Goal: Obtain resource: Obtain resource

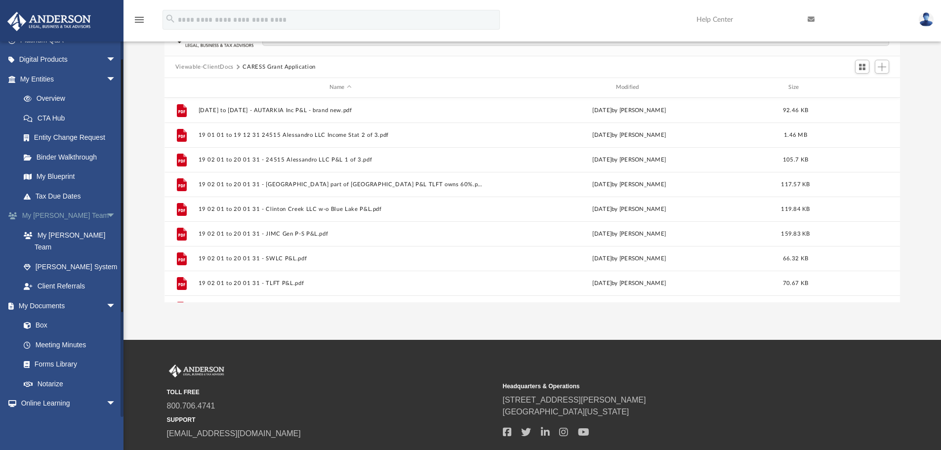
scroll to position [99, 0]
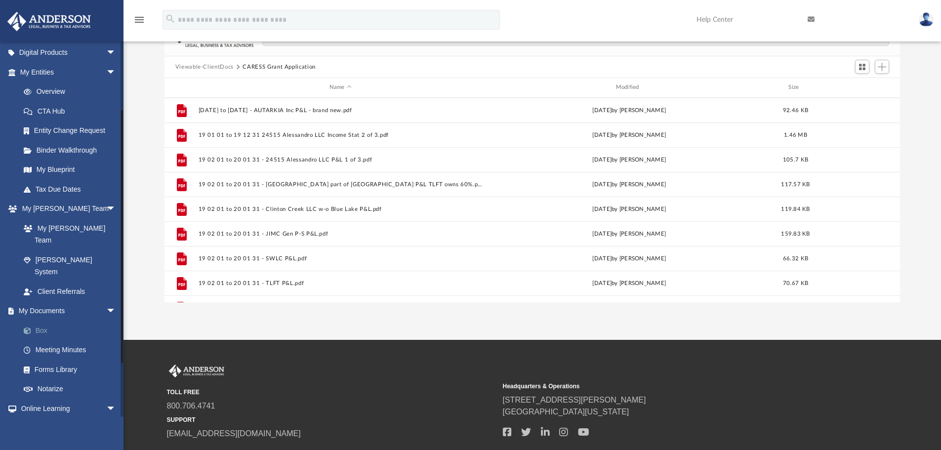
click at [42, 321] on link "Box" at bounding box center [72, 331] width 117 height 20
click at [44, 321] on link "Box" at bounding box center [72, 331] width 117 height 20
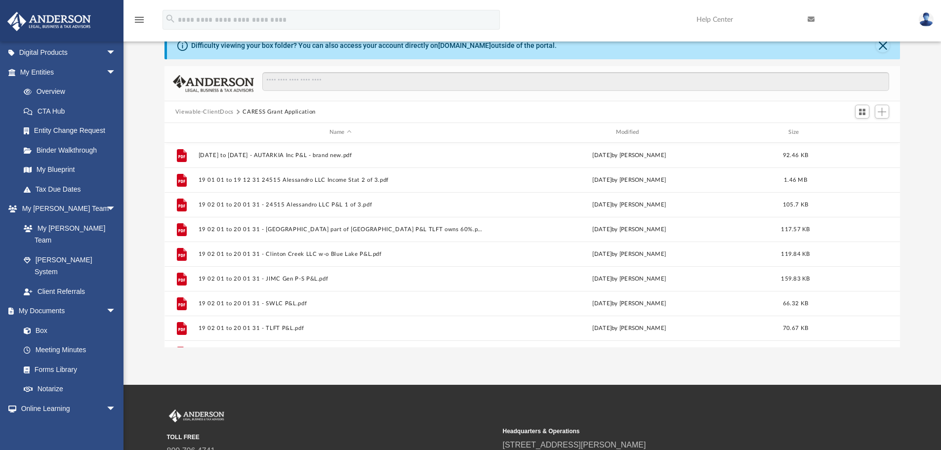
scroll to position [0, 0]
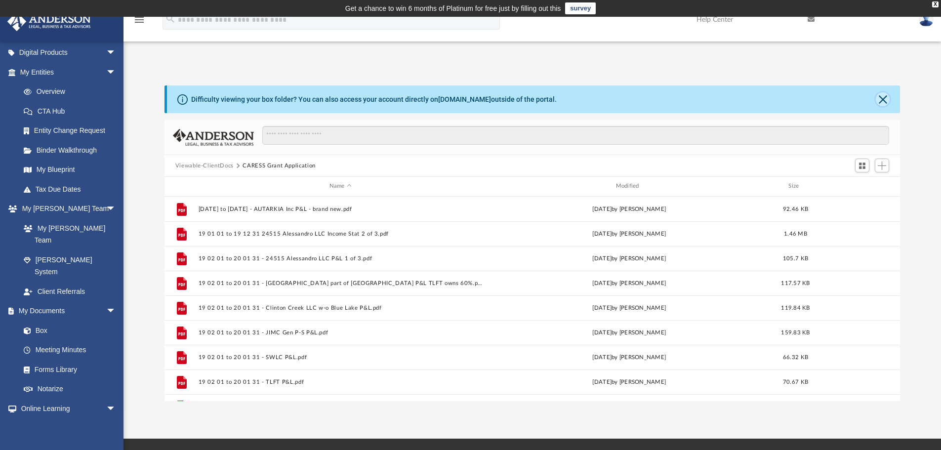
click at [888, 97] on button "Close" at bounding box center [883, 99] width 14 height 14
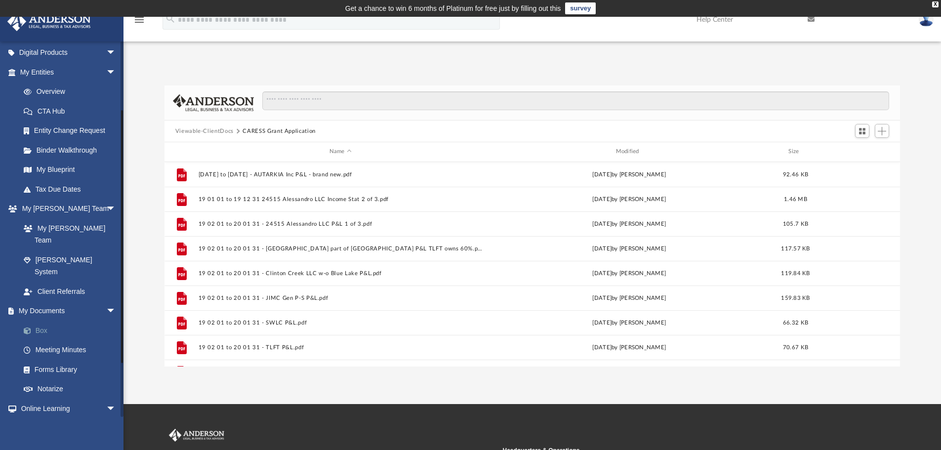
click at [51, 321] on link "Box" at bounding box center [72, 331] width 117 height 20
click at [867, 126] on button "Switch to Grid View" at bounding box center [862, 131] width 15 height 14
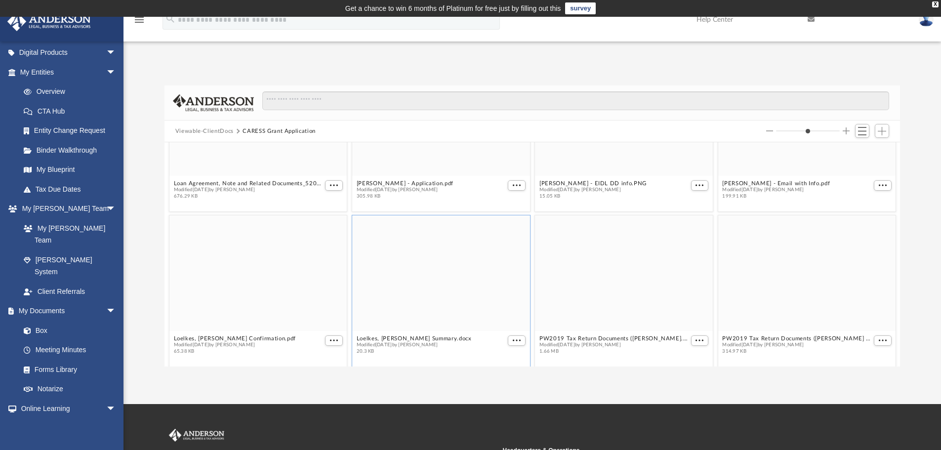
scroll to position [440, 0]
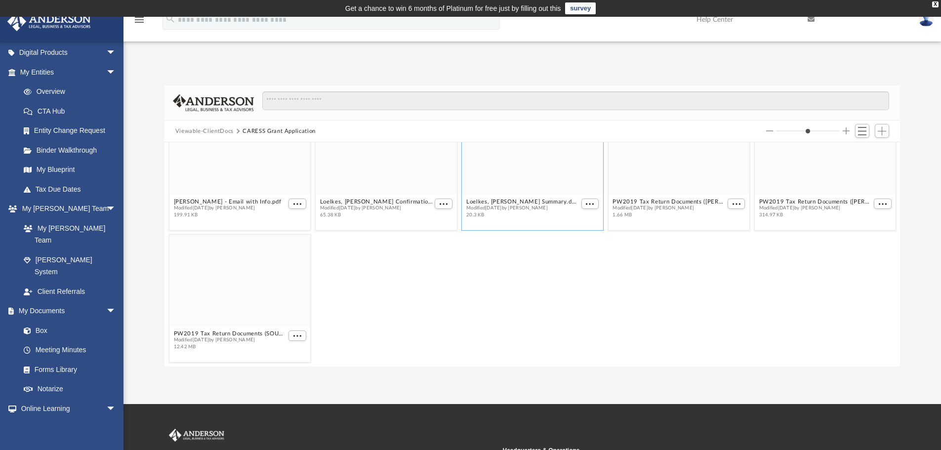
drag, startPoint x: 794, startPoint y: 130, endPoint x: 739, endPoint y: 133, distance: 55.4
type input "*"
click at [776, 133] on input "Column size" at bounding box center [808, 130] width 64 height 7
click at [39, 321] on link "Box" at bounding box center [72, 331] width 117 height 20
click at [34, 72] on link "My Entities arrow_drop_down" at bounding box center [69, 72] width 124 height 20
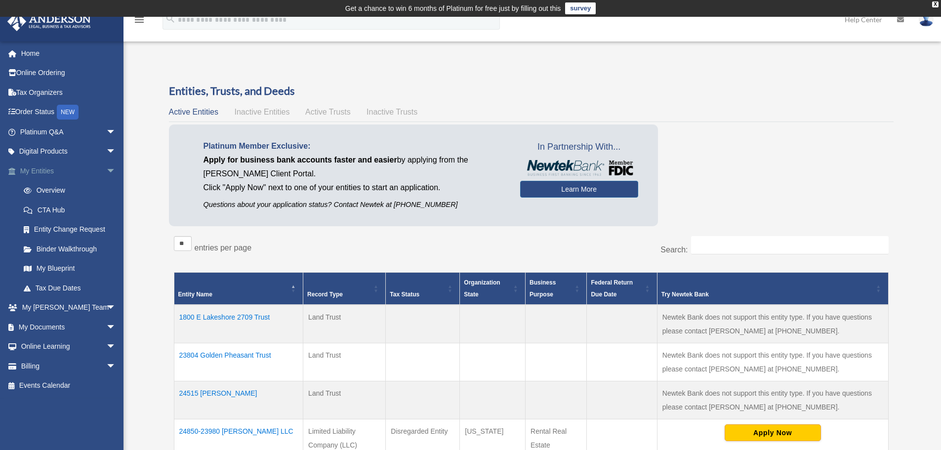
click at [106, 170] on span "arrow_drop_down" at bounding box center [116, 171] width 20 height 20
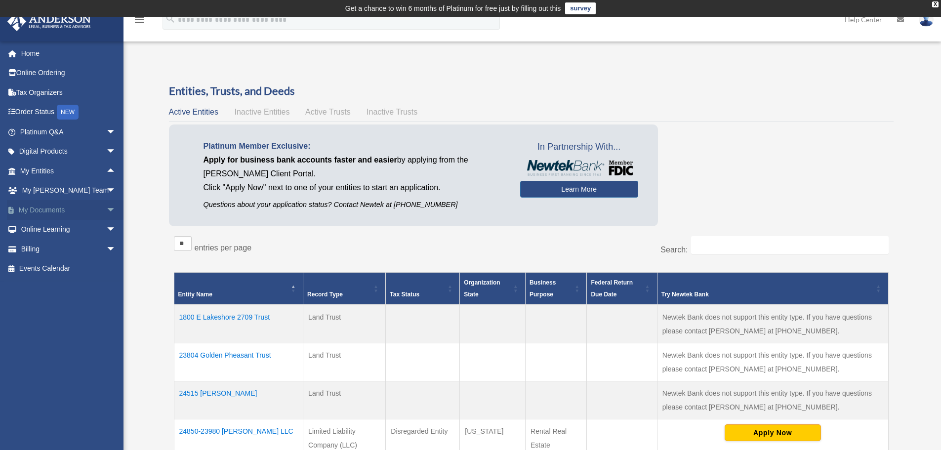
click at [106, 208] on span "arrow_drop_down" at bounding box center [116, 210] width 20 height 20
click at [41, 224] on link "Box" at bounding box center [72, 230] width 117 height 20
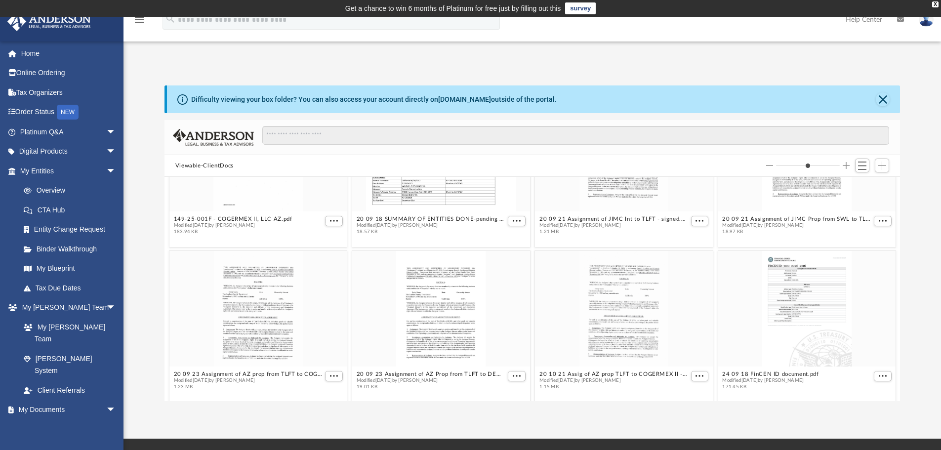
scroll to position [296, 0]
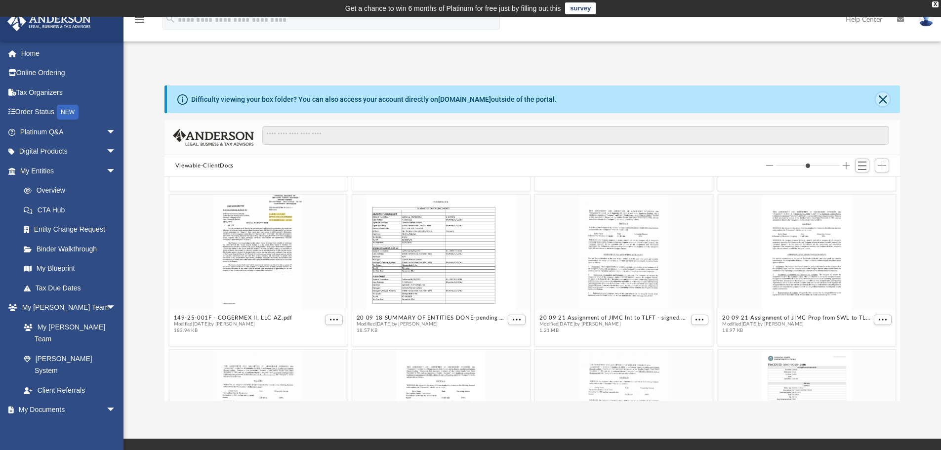
click at [884, 97] on button "Close" at bounding box center [883, 99] width 14 height 14
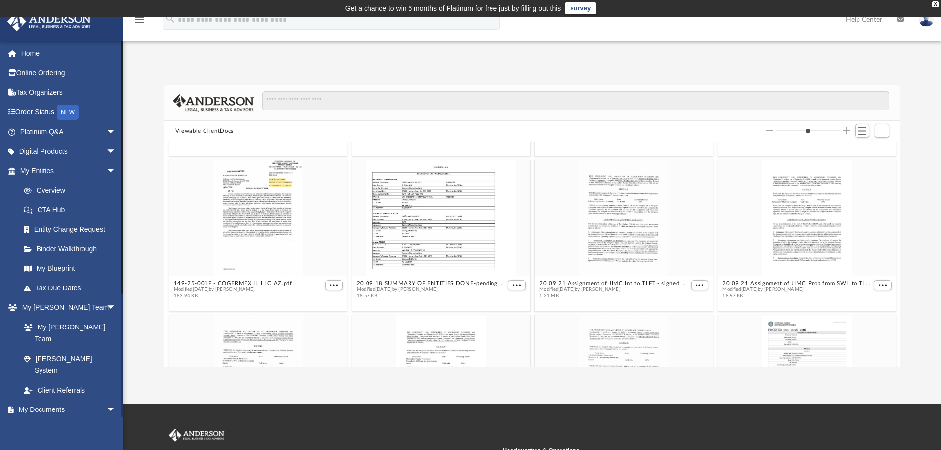
click at [49, 419] on link "Box" at bounding box center [72, 429] width 117 height 20
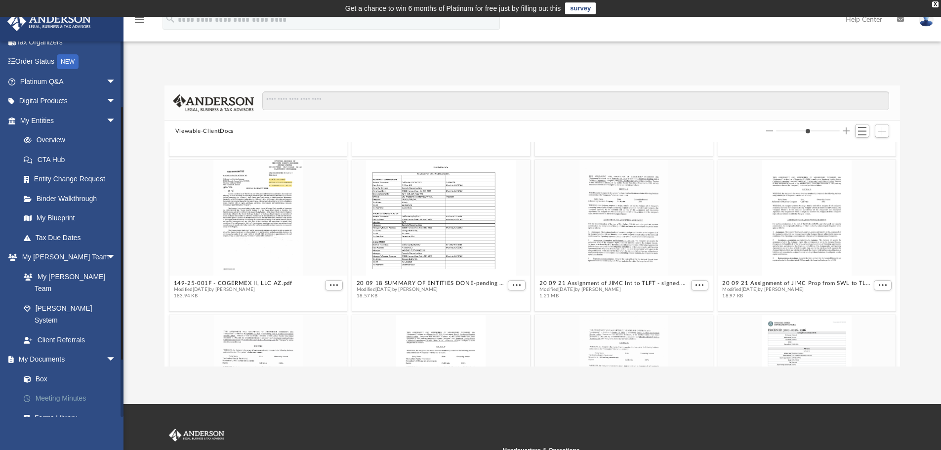
scroll to position [99, 0]
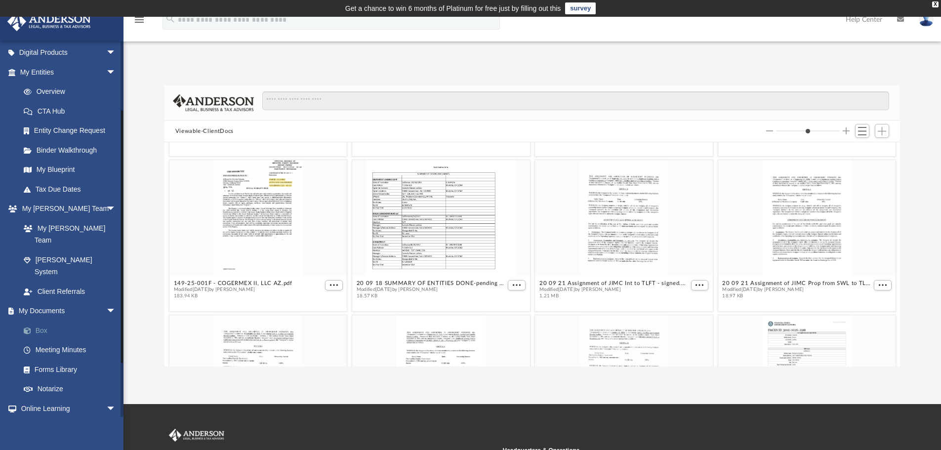
click at [53, 321] on link "Box" at bounding box center [72, 331] width 117 height 20
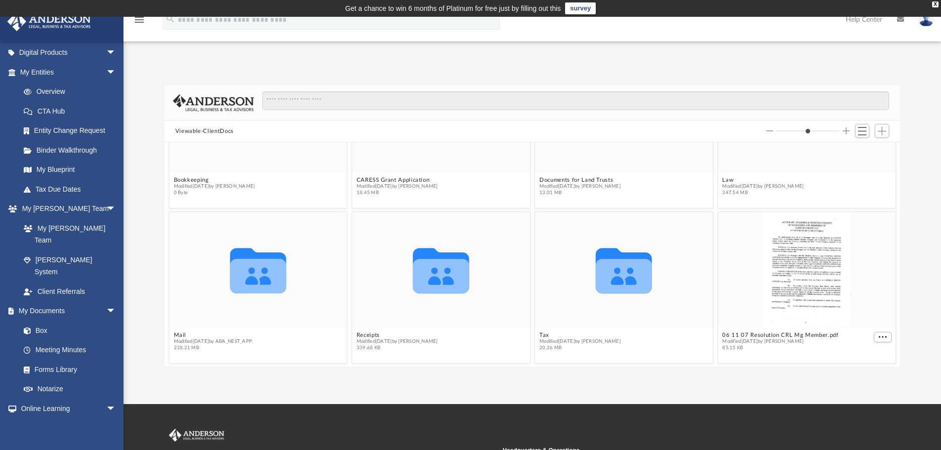
scroll to position [0, 0]
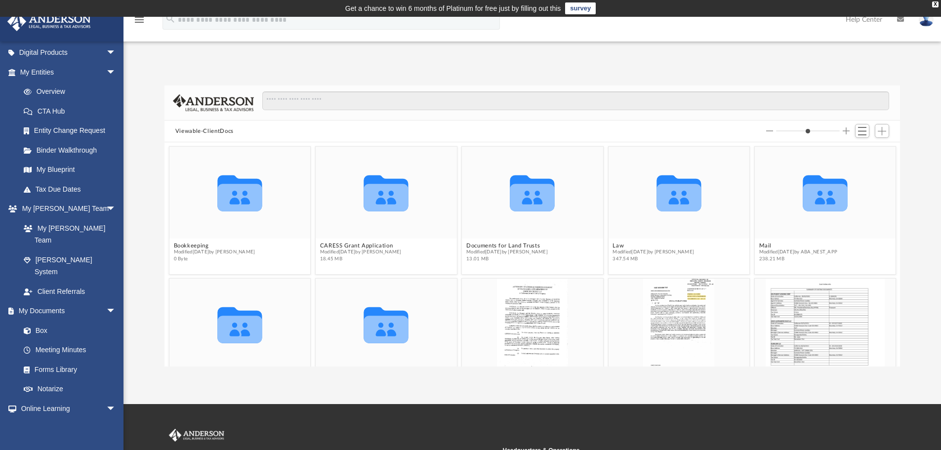
drag, startPoint x: 795, startPoint y: 132, endPoint x: 740, endPoint y: 138, distance: 55.2
type input "*"
click at [776, 134] on input "Column size" at bounding box center [808, 130] width 64 height 7
click at [372, 240] on figcaption "CARESS Grant Application Modified Mon Aug 3 2020 by Erica Terrell 18.45 MB" at bounding box center [386, 252] width 141 height 26
click at [378, 205] on icon "grid" at bounding box center [386, 198] width 44 height 28
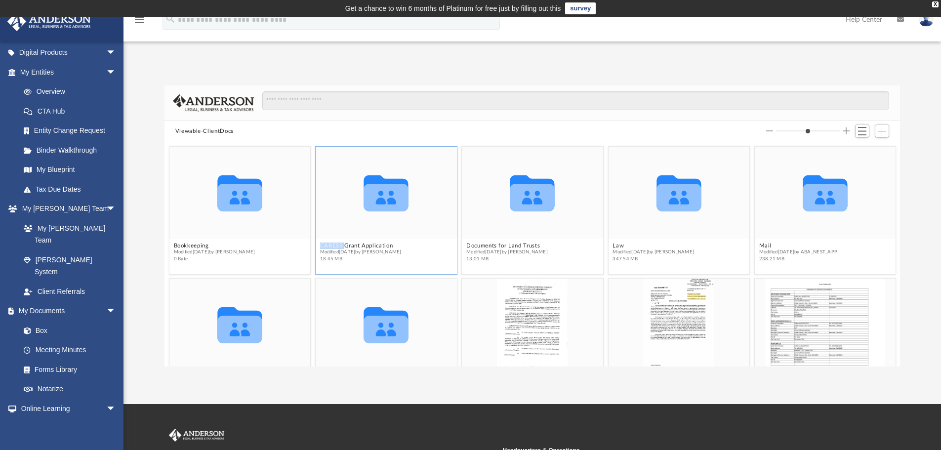
click at [378, 205] on icon "grid" at bounding box center [386, 198] width 44 height 28
click at [385, 249] on span "Modified Mon Aug 3 2020 by Erica Terrell" at bounding box center [361, 252] width 82 height 6
click at [394, 218] on icon "Collaborated Folder" at bounding box center [386, 192] width 84 height 55
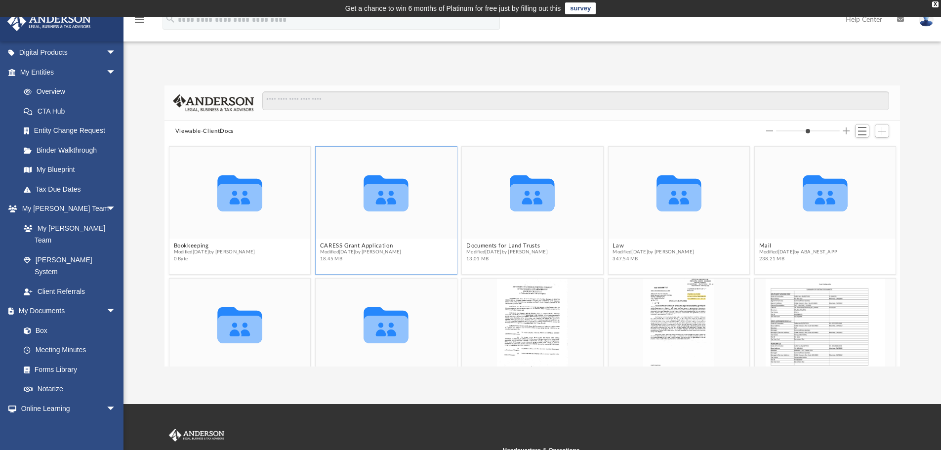
click at [385, 206] on icon "grid" at bounding box center [386, 198] width 44 height 28
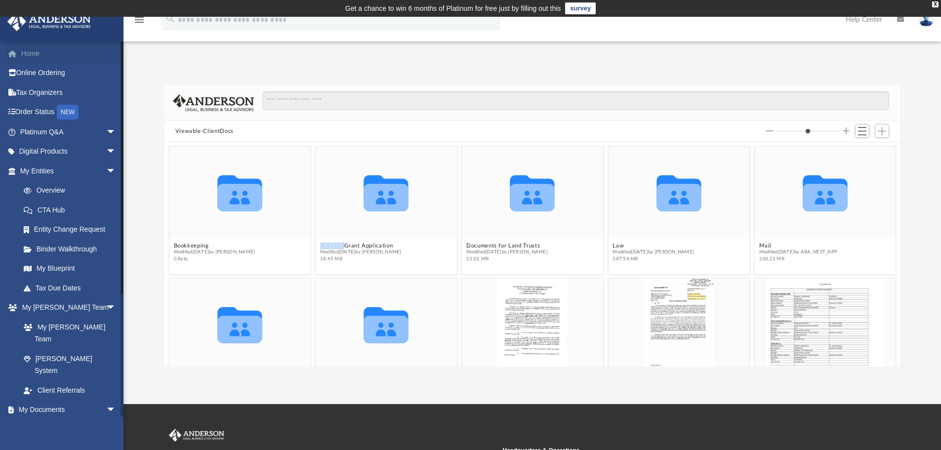
click at [36, 48] on link "Home" at bounding box center [69, 53] width 124 height 20
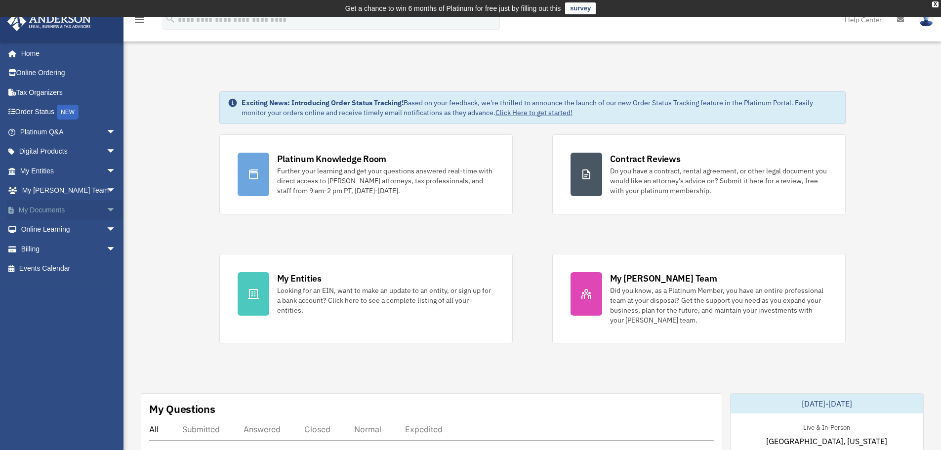
click at [54, 208] on link "My Documents arrow_drop_down" at bounding box center [69, 210] width 124 height 20
click at [106, 206] on span "arrow_drop_down" at bounding box center [116, 210] width 20 height 20
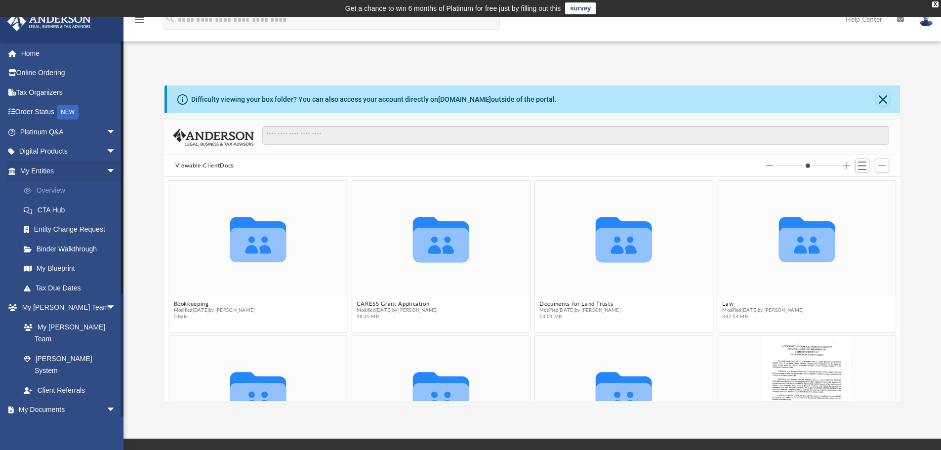
scroll to position [217, 728]
click at [106, 167] on span "arrow_drop_down" at bounding box center [116, 171] width 20 height 20
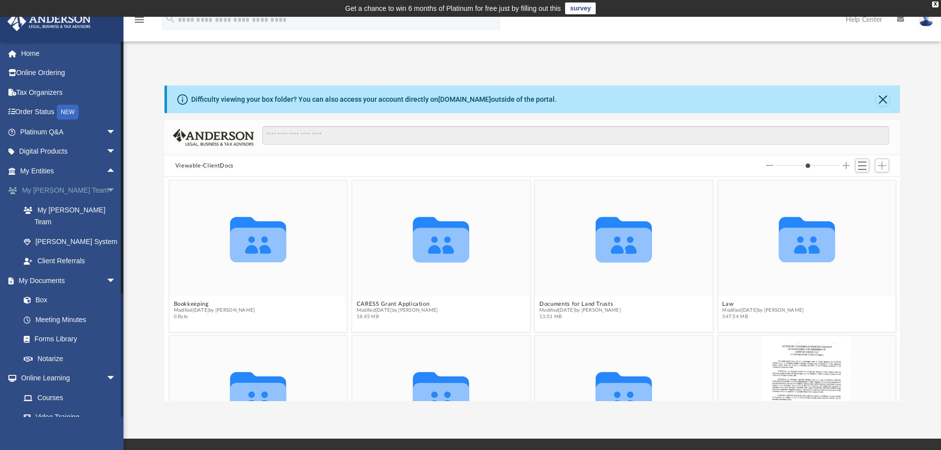
click at [106, 189] on span "arrow_drop_down" at bounding box center [116, 191] width 20 height 20
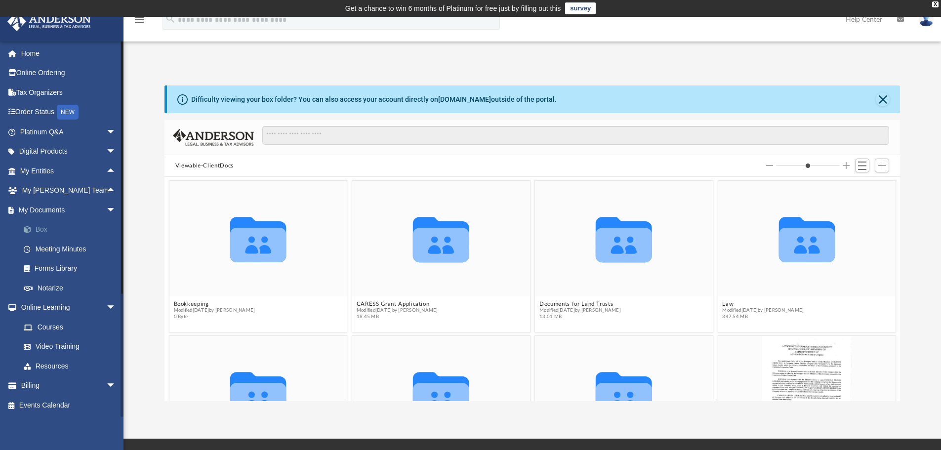
click at [40, 226] on link "Box" at bounding box center [72, 230] width 117 height 20
click at [880, 101] on button "Close" at bounding box center [883, 99] width 14 height 14
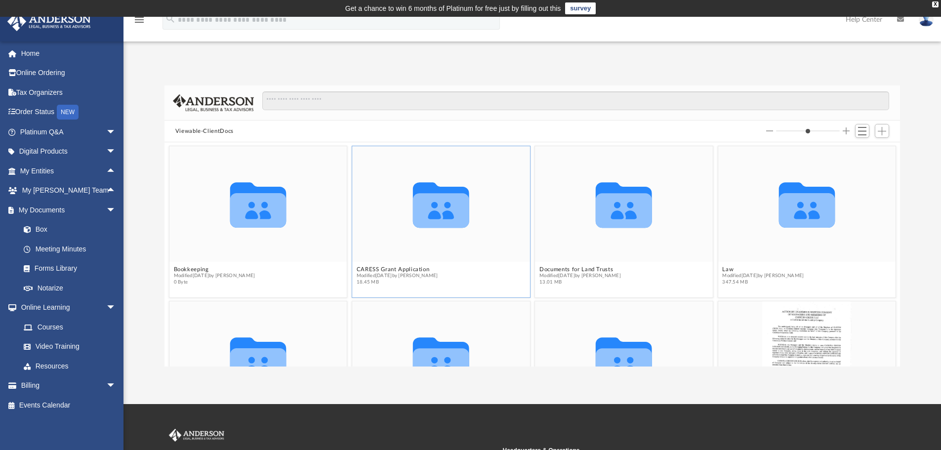
click at [440, 219] on icon "grid" at bounding box center [441, 210] width 56 height 35
click at [404, 273] on span "Modified Mon Aug 3 2020 by Erica Terrell" at bounding box center [398, 276] width 82 height 6
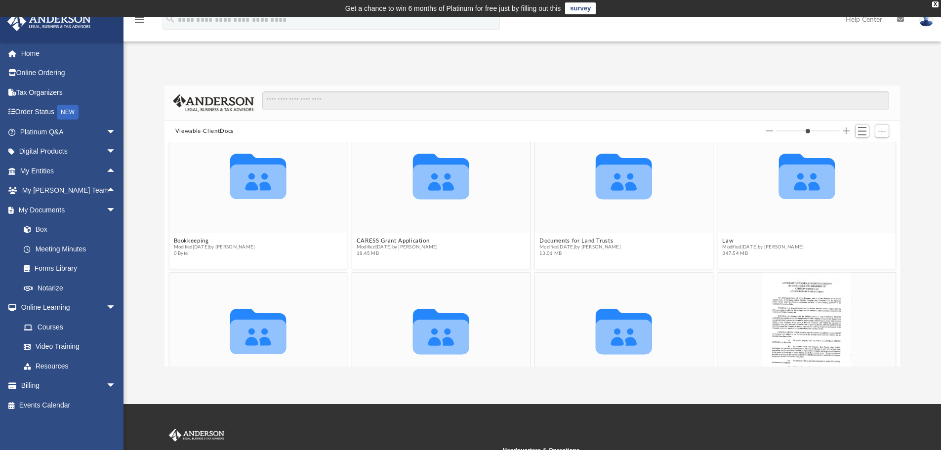
scroll to position [0, 0]
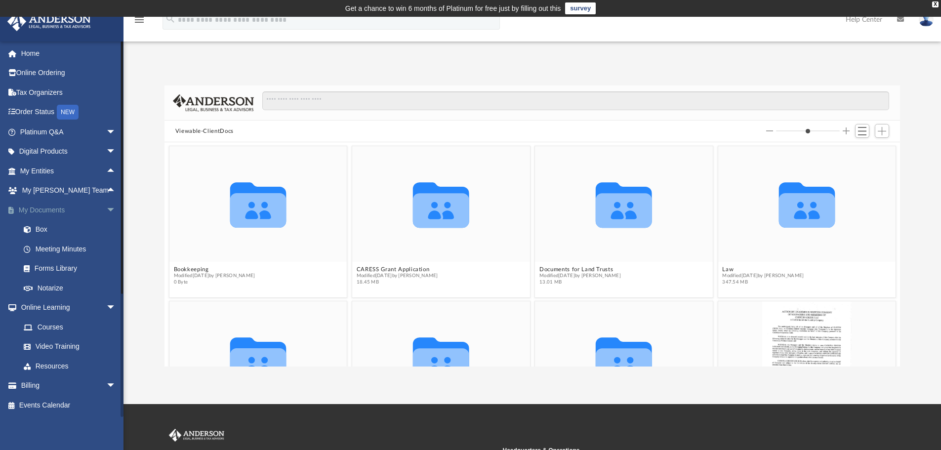
click at [106, 207] on span "arrow_drop_down" at bounding box center [116, 210] width 20 height 20
click at [40, 55] on link "Home" at bounding box center [69, 53] width 124 height 20
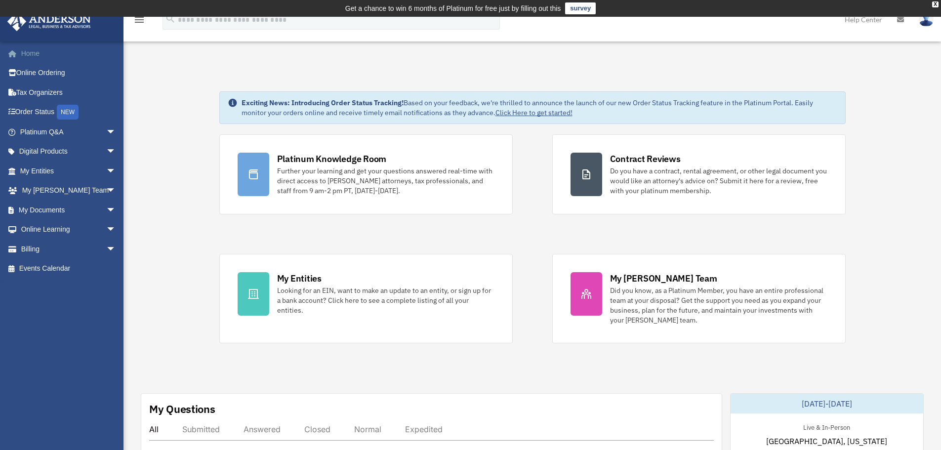
click at [36, 52] on link "Home" at bounding box center [69, 53] width 124 height 20
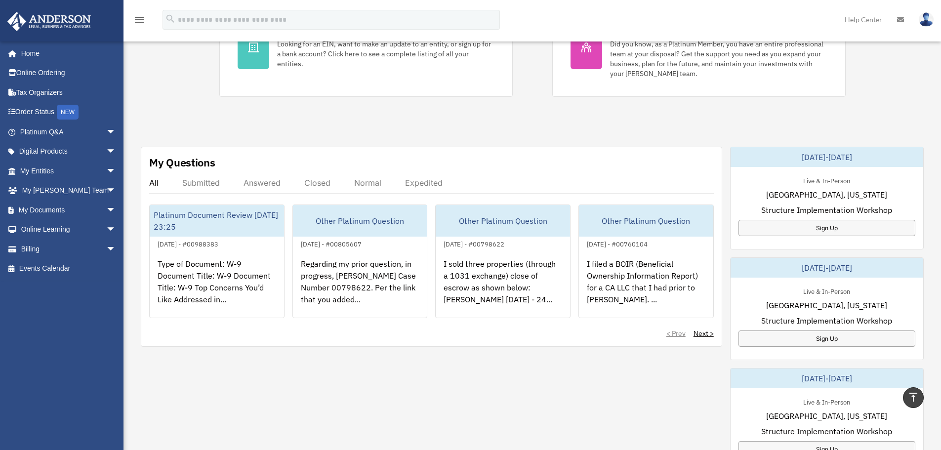
scroll to position [165, 0]
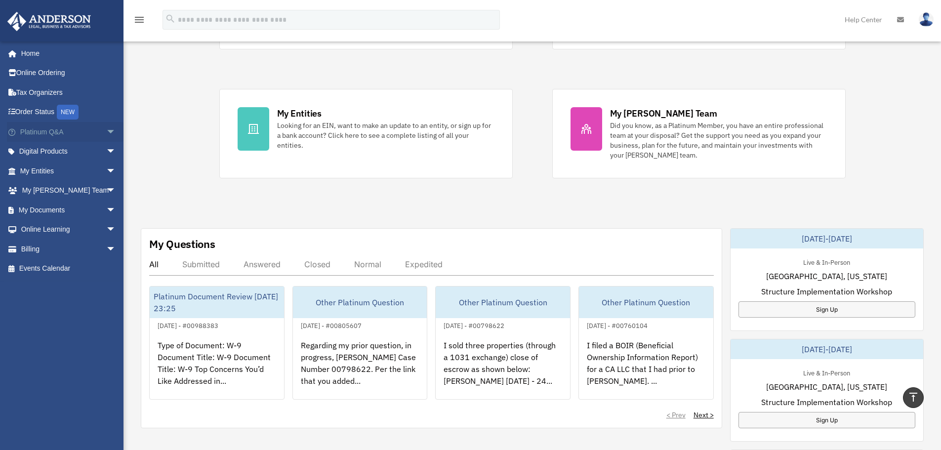
click at [47, 131] on link "Platinum Q&A arrow_drop_down" at bounding box center [69, 132] width 124 height 20
click at [106, 130] on span "arrow_drop_down" at bounding box center [116, 132] width 20 height 20
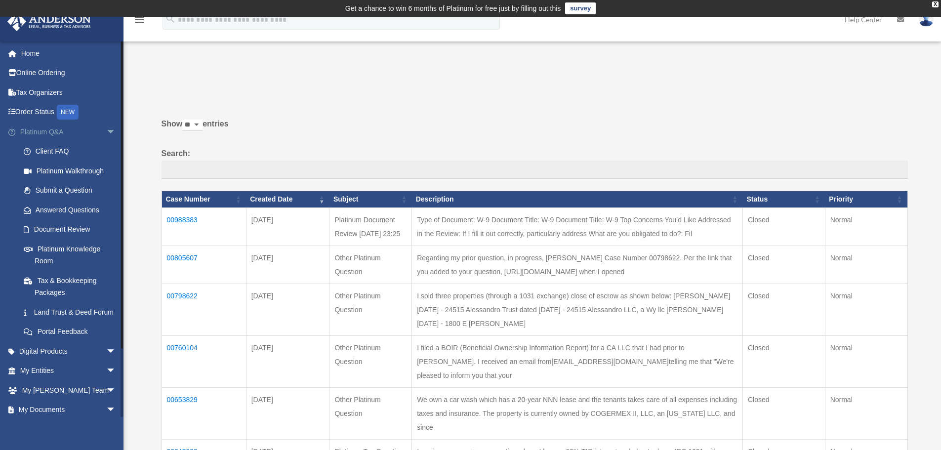
click at [106, 129] on span "arrow_drop_down" at bounding box center [116, 132] width 20 height 20
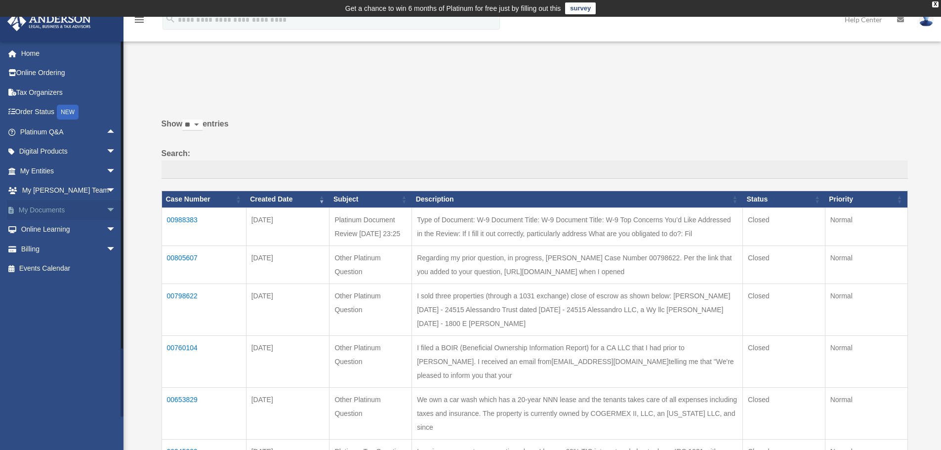
click at [106, 206] on span "arrow_drop_down" at bounding box center [116, 210] width 20 height 20
click at [45, 227] on link "Box" at bounding box center [72, 230] width 117 height 20
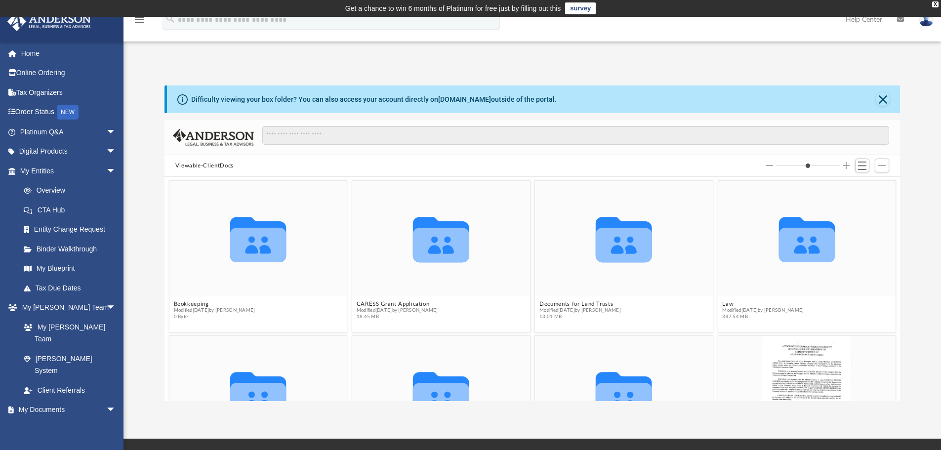
scroll to position [217, 728]
click at [467, 209] on icon "Collaborated Folder" at bounding box center [441, 238] width 107 height 69
click at [449, 246] on icon "grid" at bounding box center [441, 245] width 56 height 35
click at [411, 304] on button "CARESS Grant Application" at bounding box center [398, 304] width 82 height 6
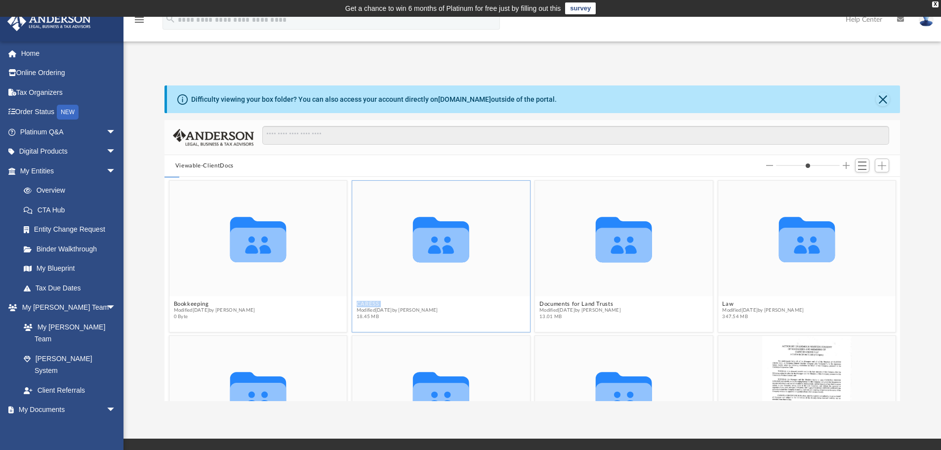
click at [410, 303] on button "CARESS Grant Application" at bounding box center [398, 304] width 82 height 6
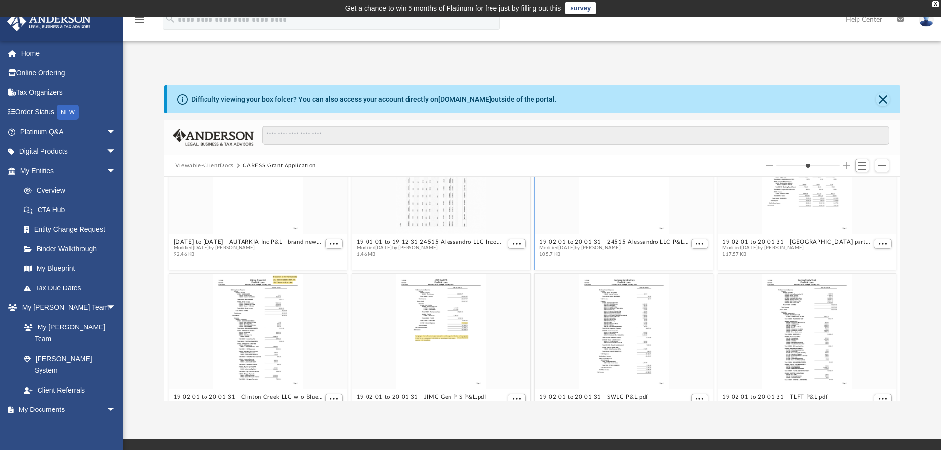
scroll to position [346, 0]
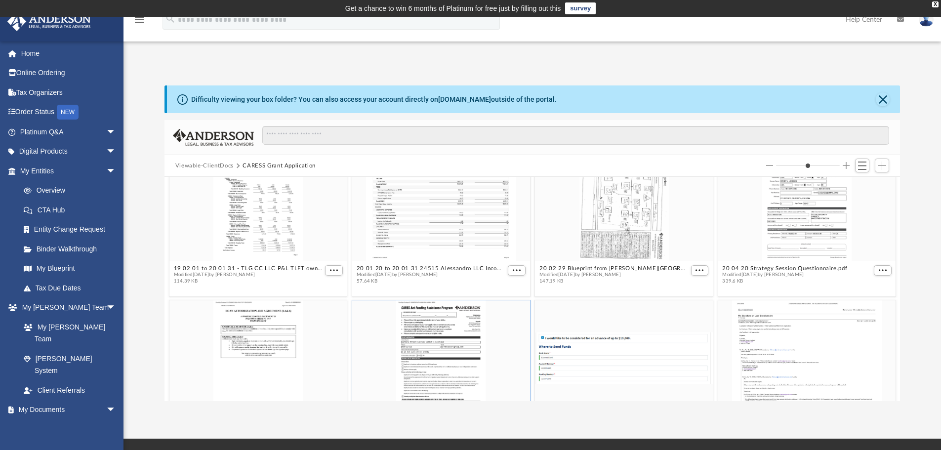
click at [451, 330] on div "grid" at bounding box center [441, 358] width 178 height 116
click at [455, 340] on div "grid" at bounding box center [441, 358] width 178 height 116
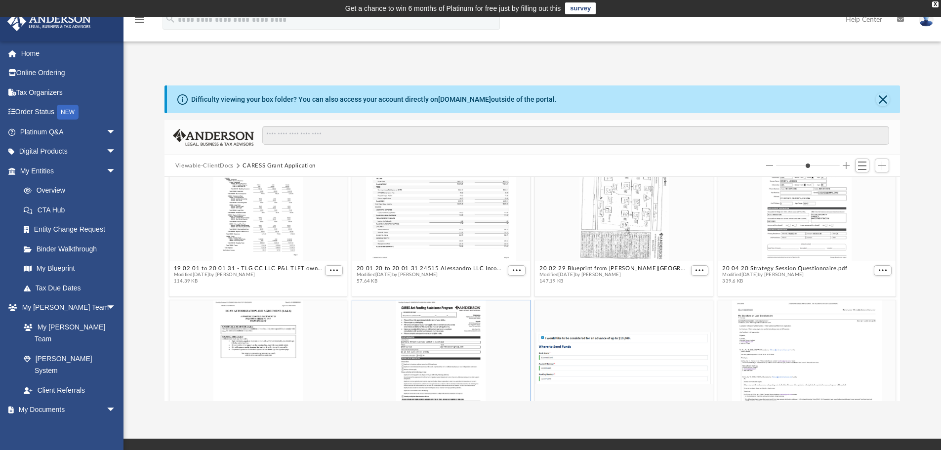
click at [455, 339] on div "grid" at bounding box center [441, 358] width 178 height 116
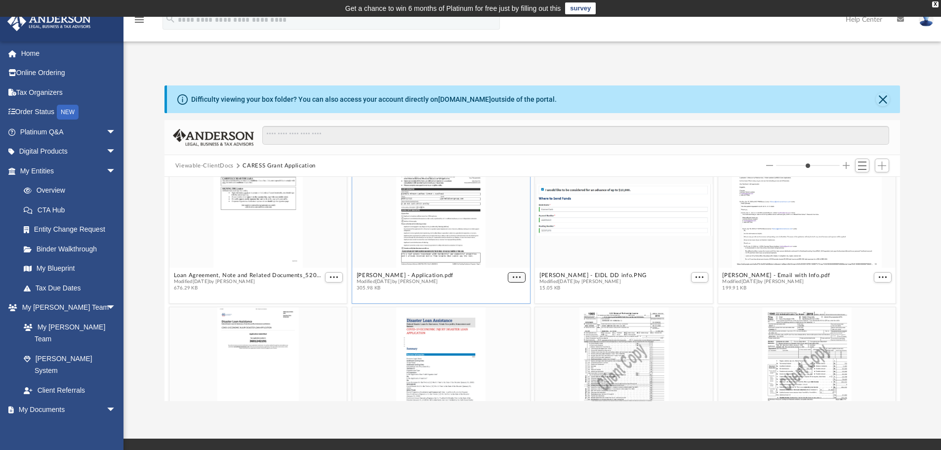
scroll to position [465, 0]
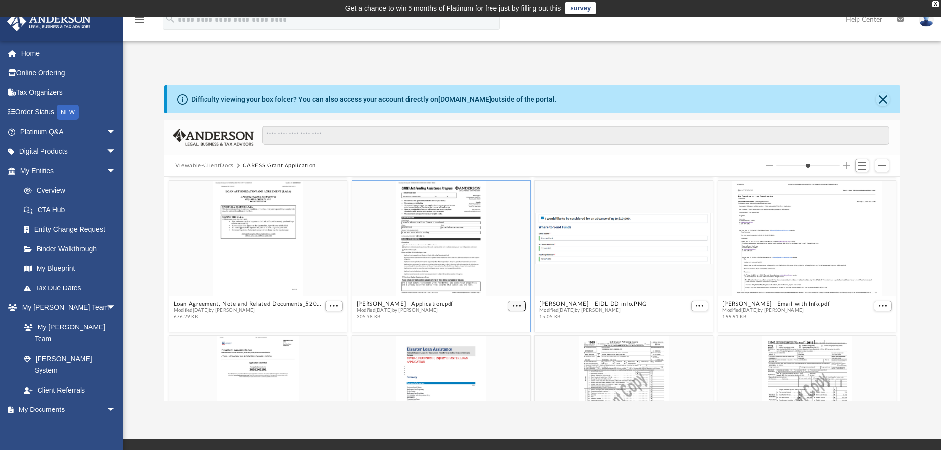
click at [514, 273] on figure "Loelkes, Carmela - Application.pdf Modified Mon Apr 13 2020 by Blanca Lemus 305…" at bounding box center [441, 252] width 178 height 143
click at [513, 306] on span "More options" at bounding box center [517, 305] width 8 height 5
click at [507, 319] on li "Preview" at bounding box center [501, 323] width 29 height 10
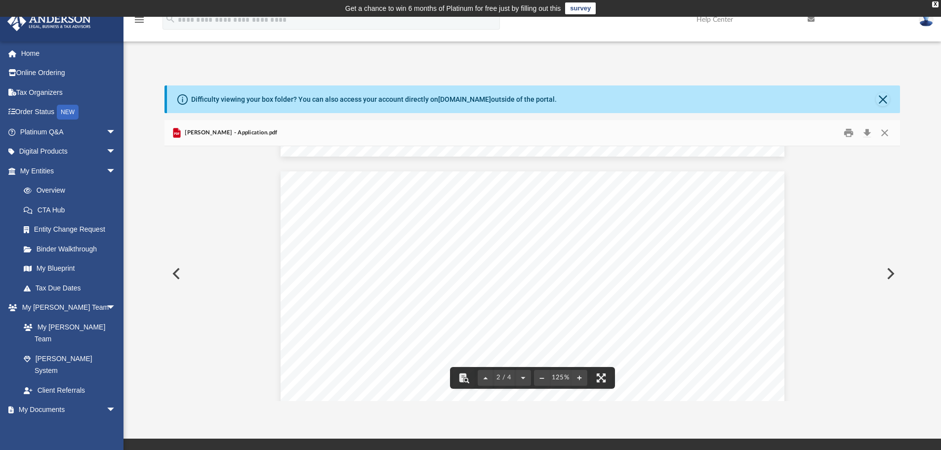
scroll to position [642, 0]
